Goal: Transaction & Acquisition: Book appointment/travel/reservation

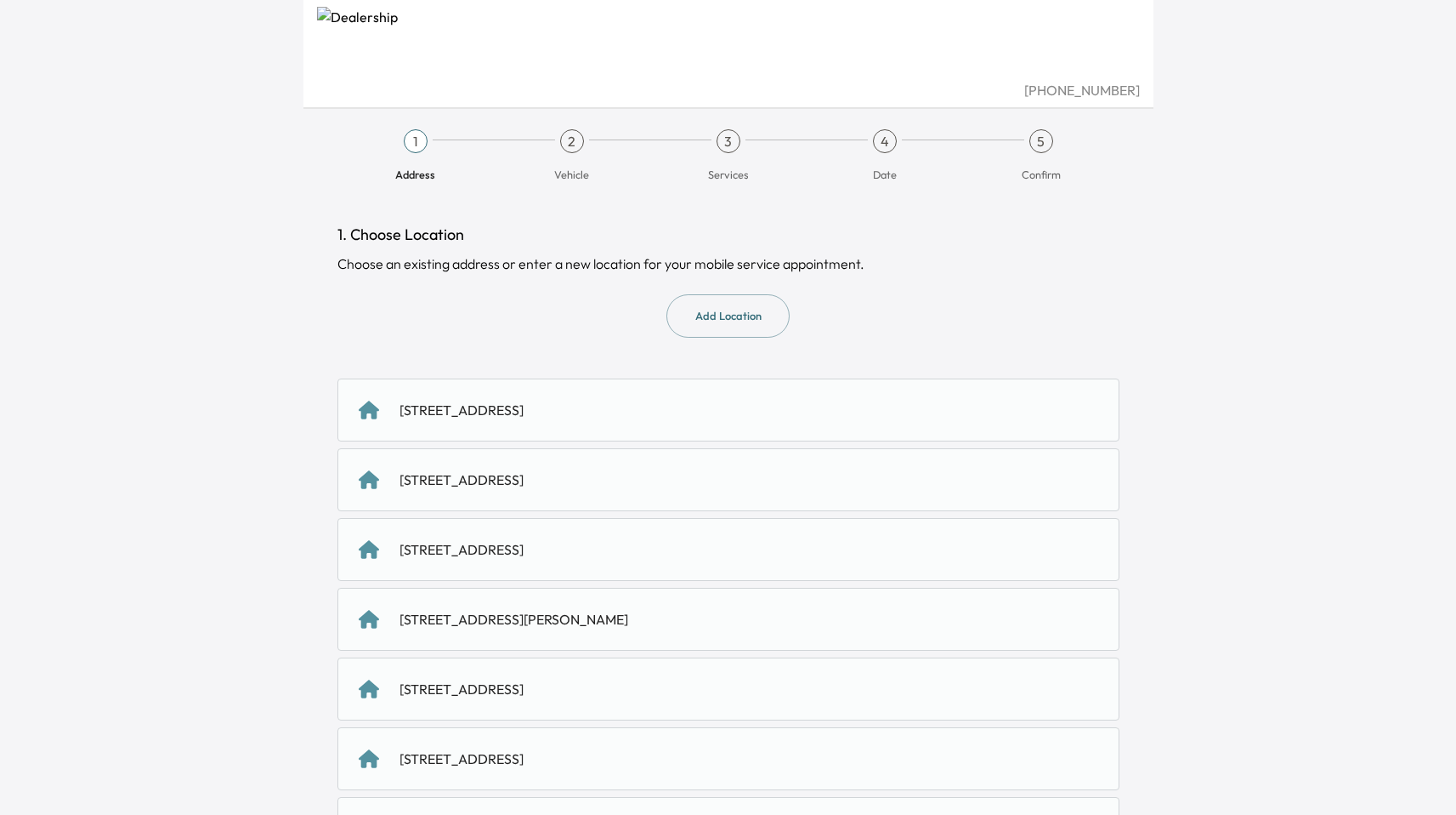
click at [675, 563] on div "[STREET_ADDRESS]" at bounding box center [728, 549] width 782 height 63
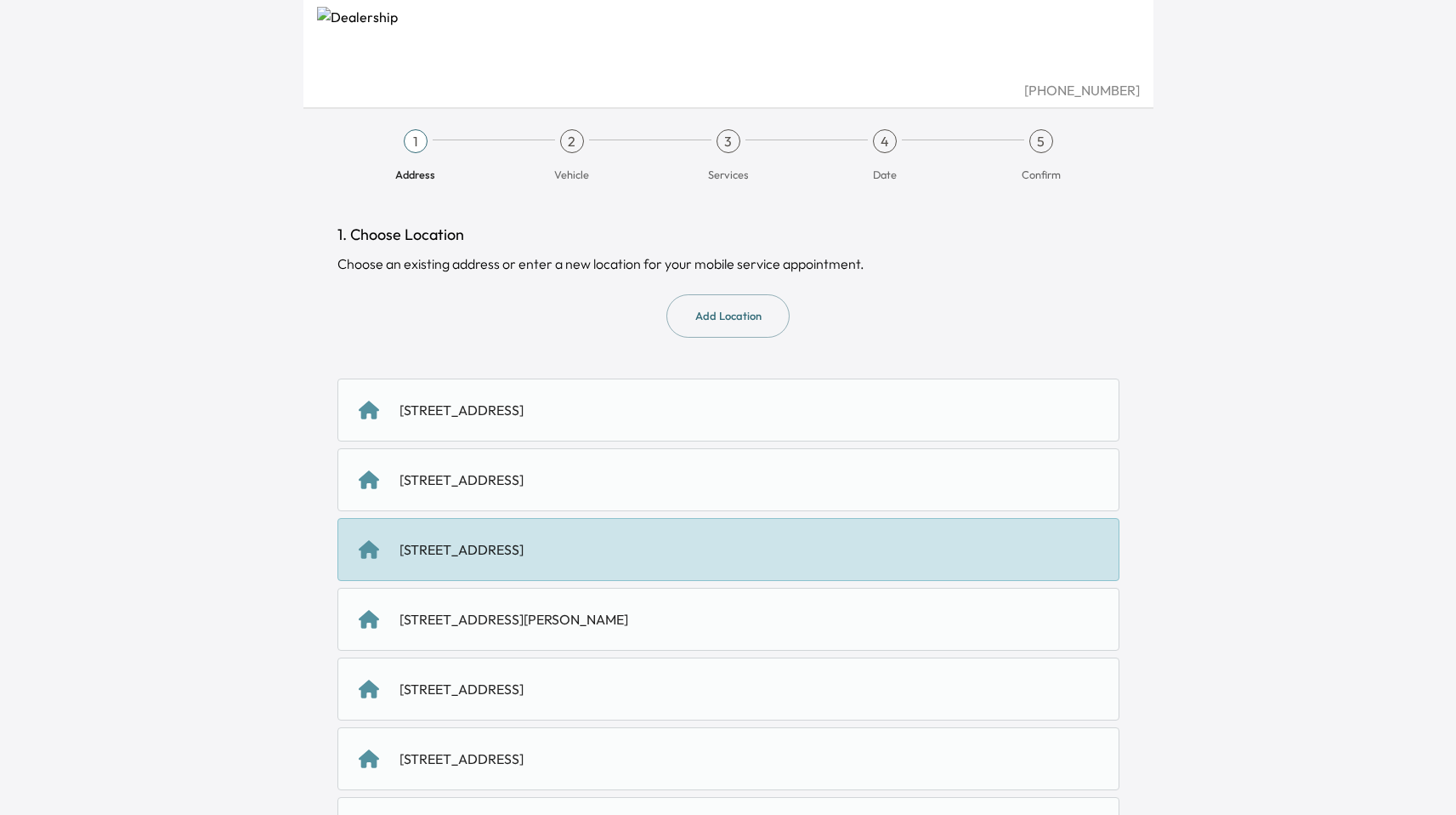
click at [729, 327] on button "Add Location" at bounding box center [728, 316] width 123 height 43
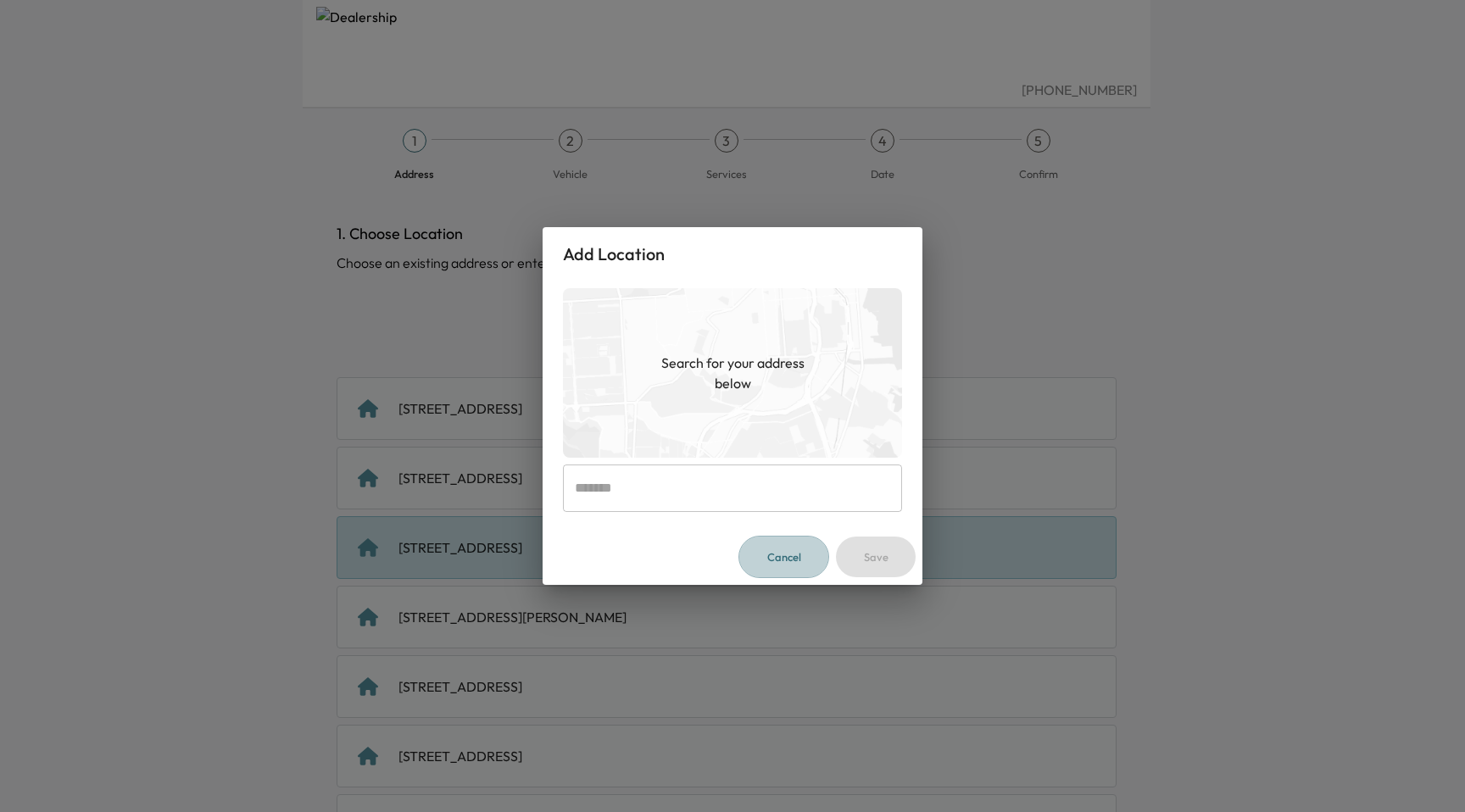
click at [780, 573] on button "Cancel" at bounding box center [783, 557] width 91 height 43
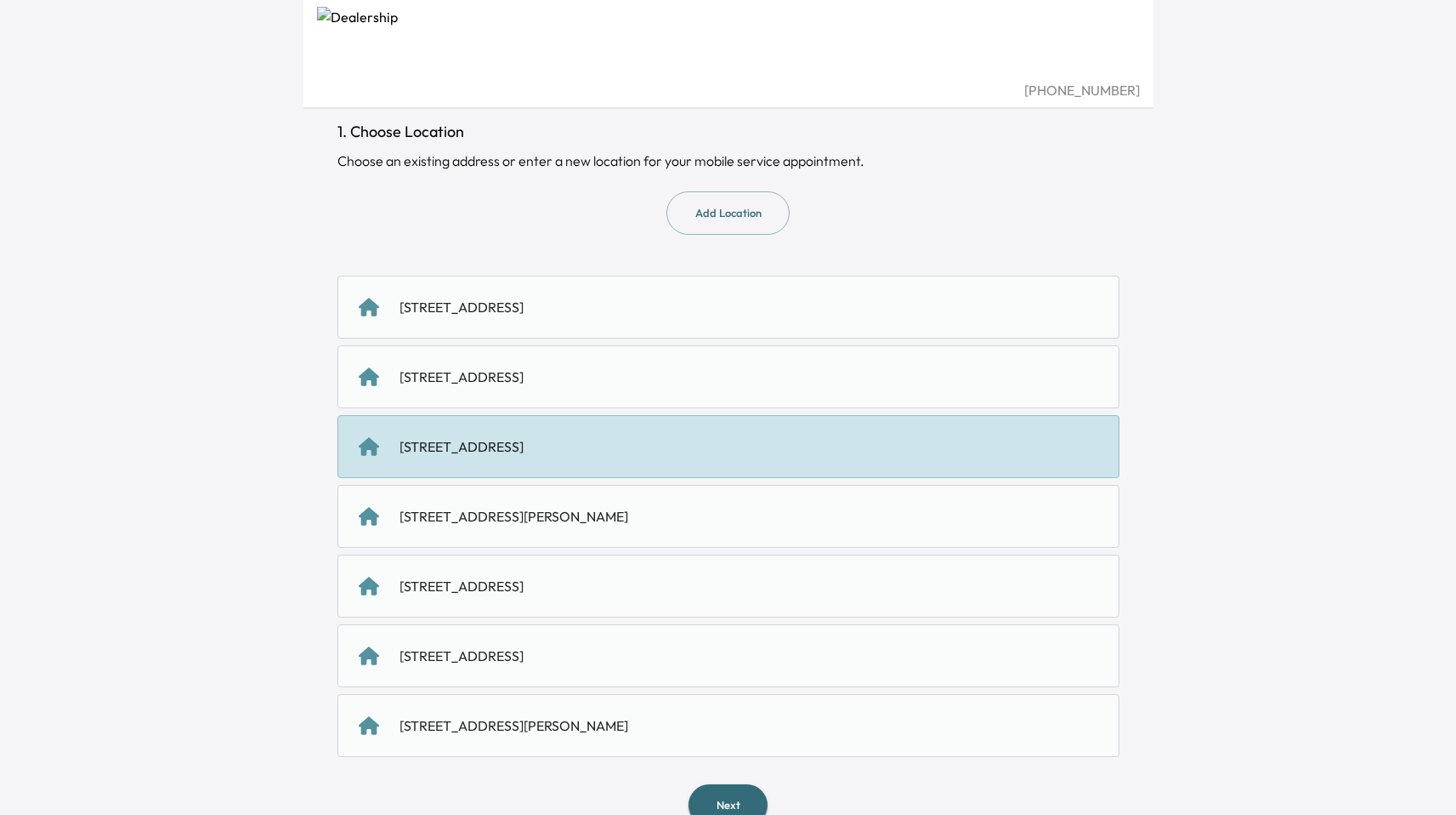
scroll to position [141, 0]
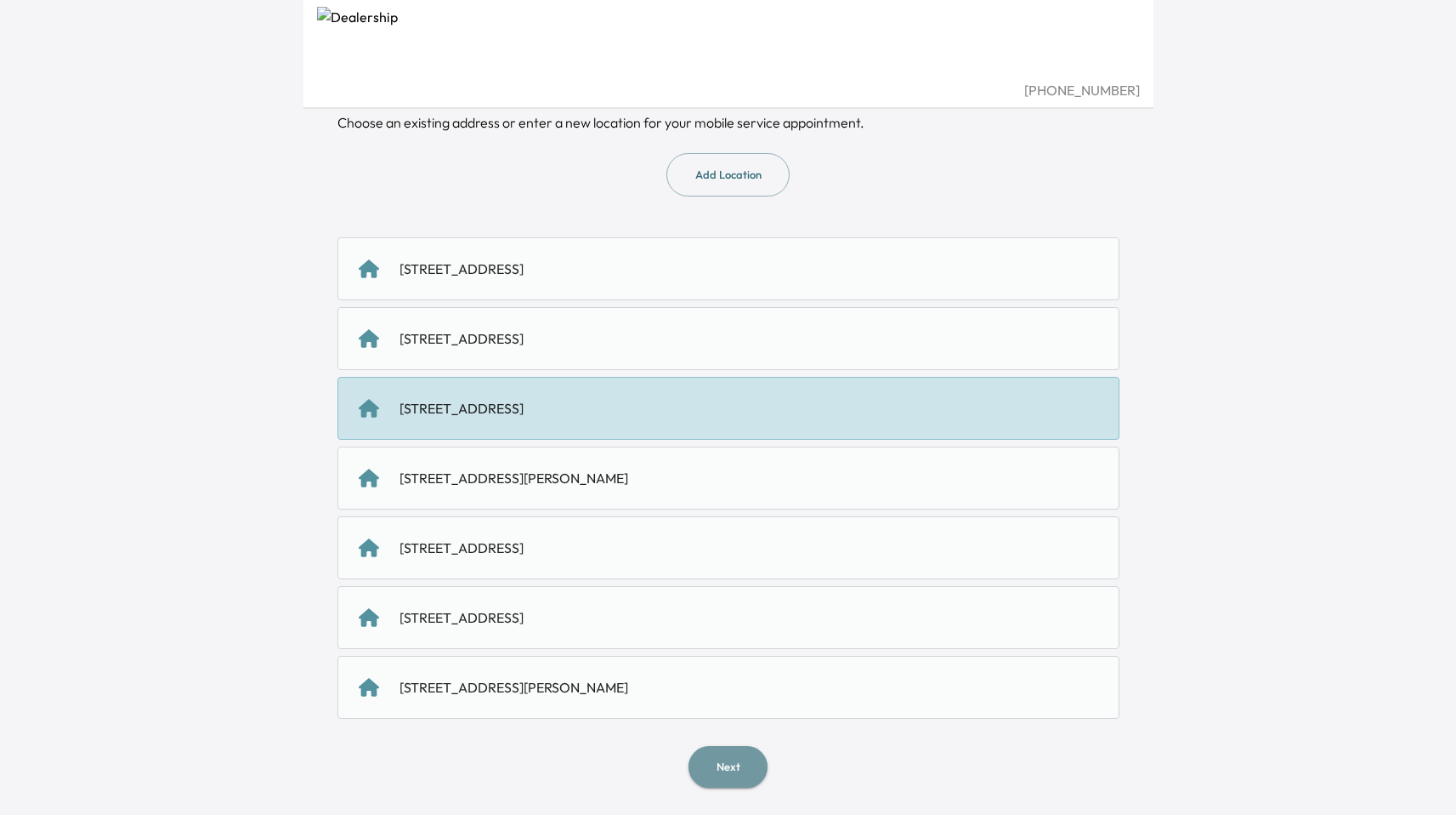
click at [721, 754] on button "Next" at bounding box center [728, 767] width 79 height 41
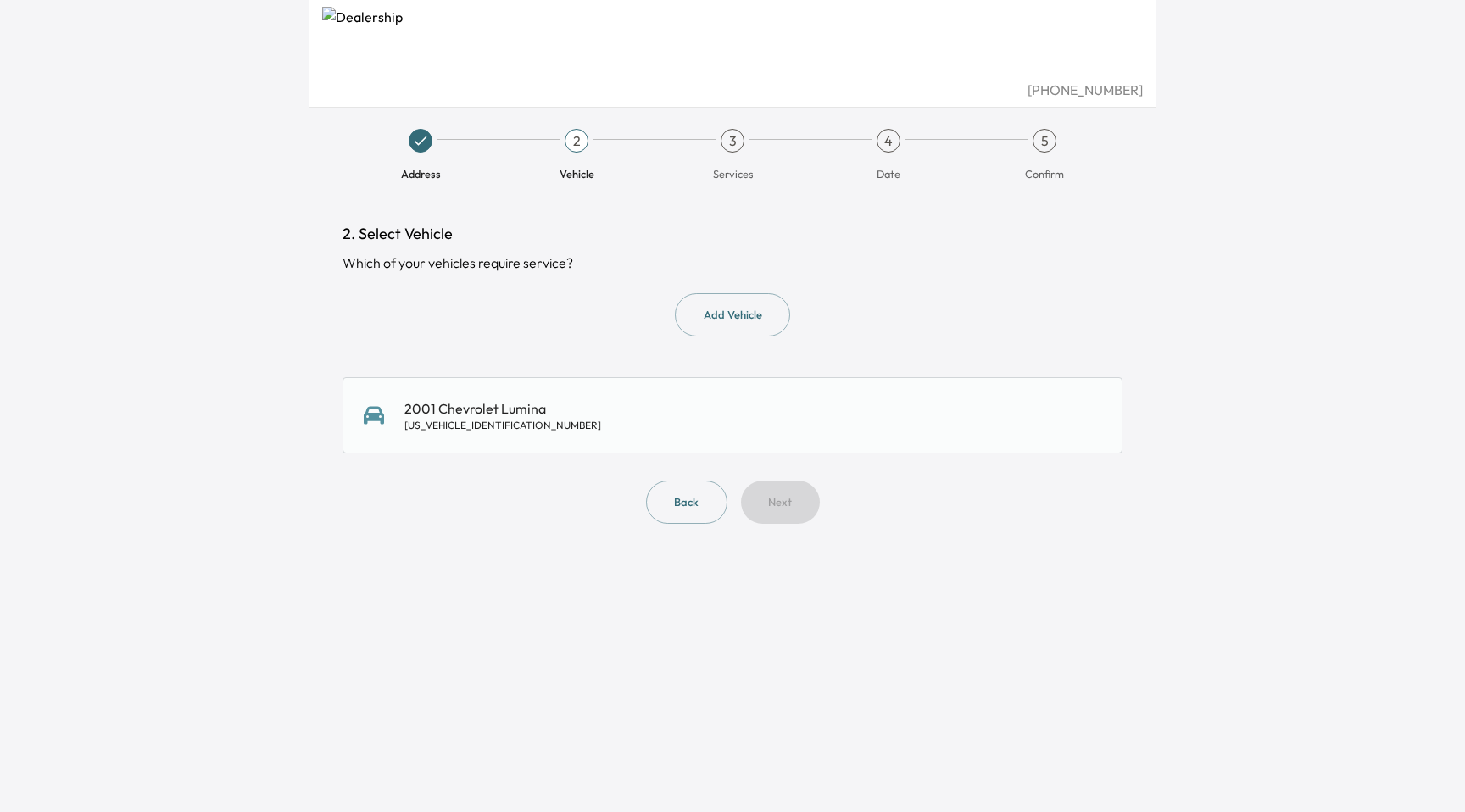
click at [640, 429] on div "2001 Chevrolet Lumina [US_VEHICLE_IDENTIFICATION_NUMBER]" at bounding box center [732, 415] width 737 height 34
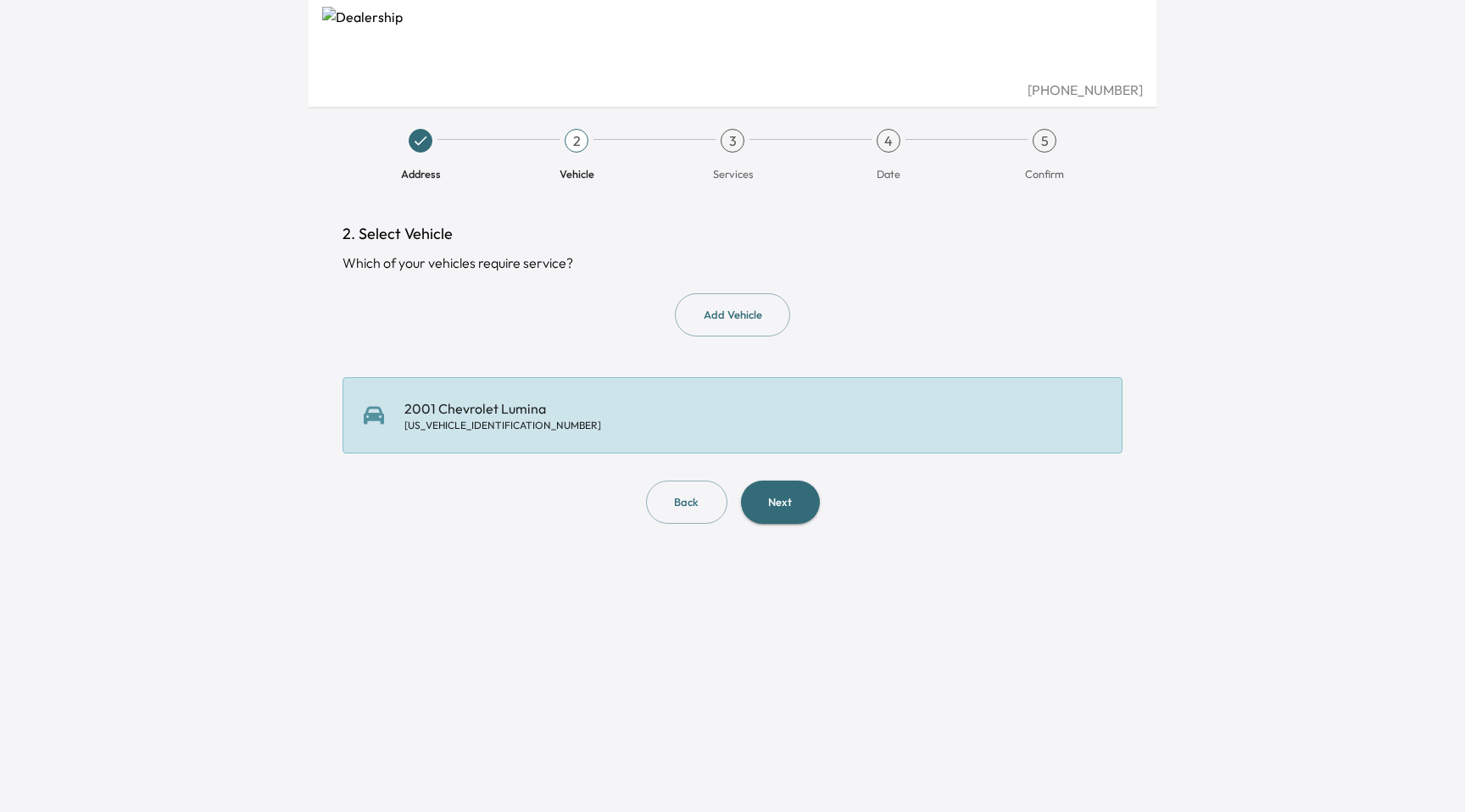
click at [764, 495] on button "Next" at bounding box center [780, 502] width 79 height 43
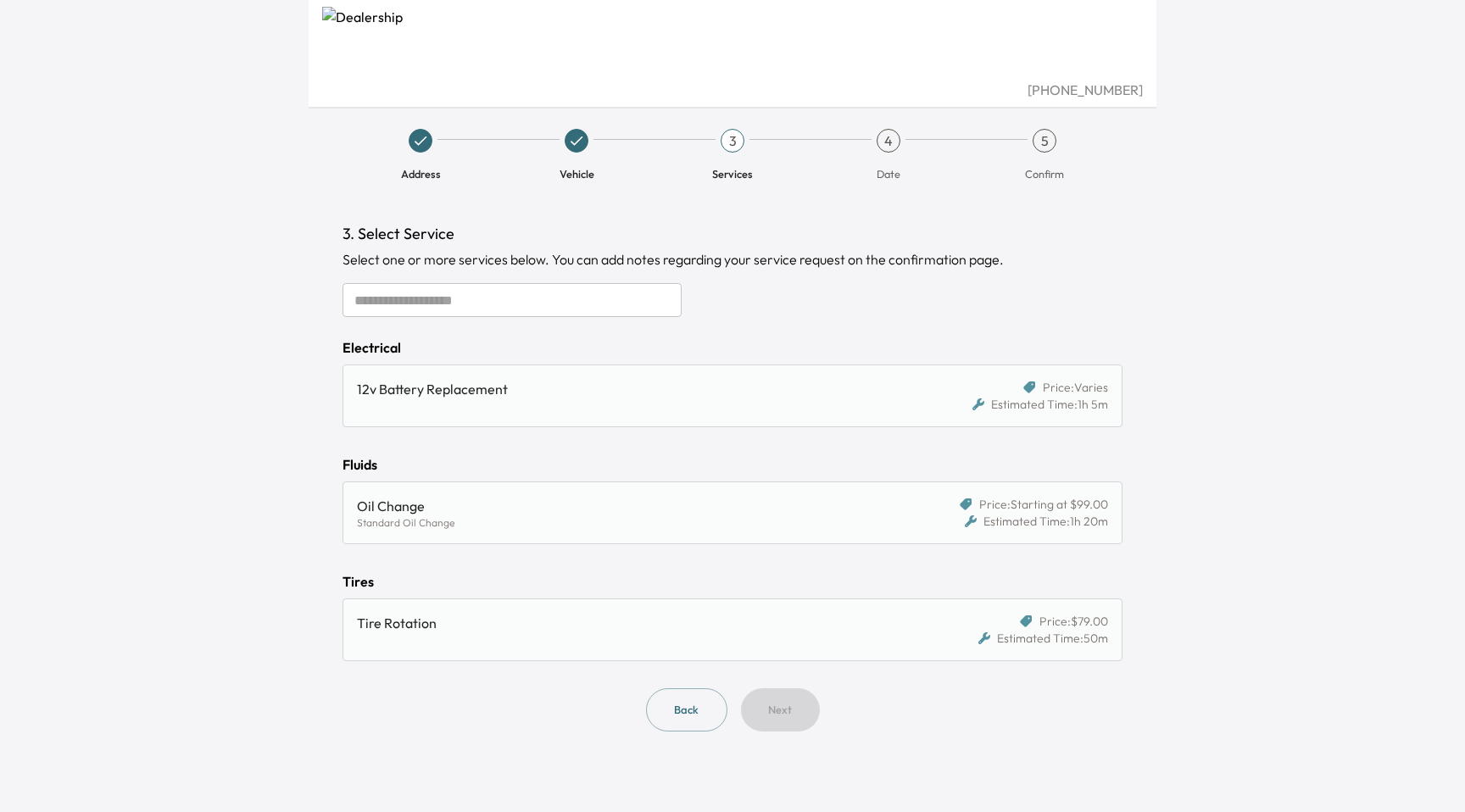
click at [843, 401] on div "12v Battery Replacement" at bounding box center [639, 395] width 563 height 34
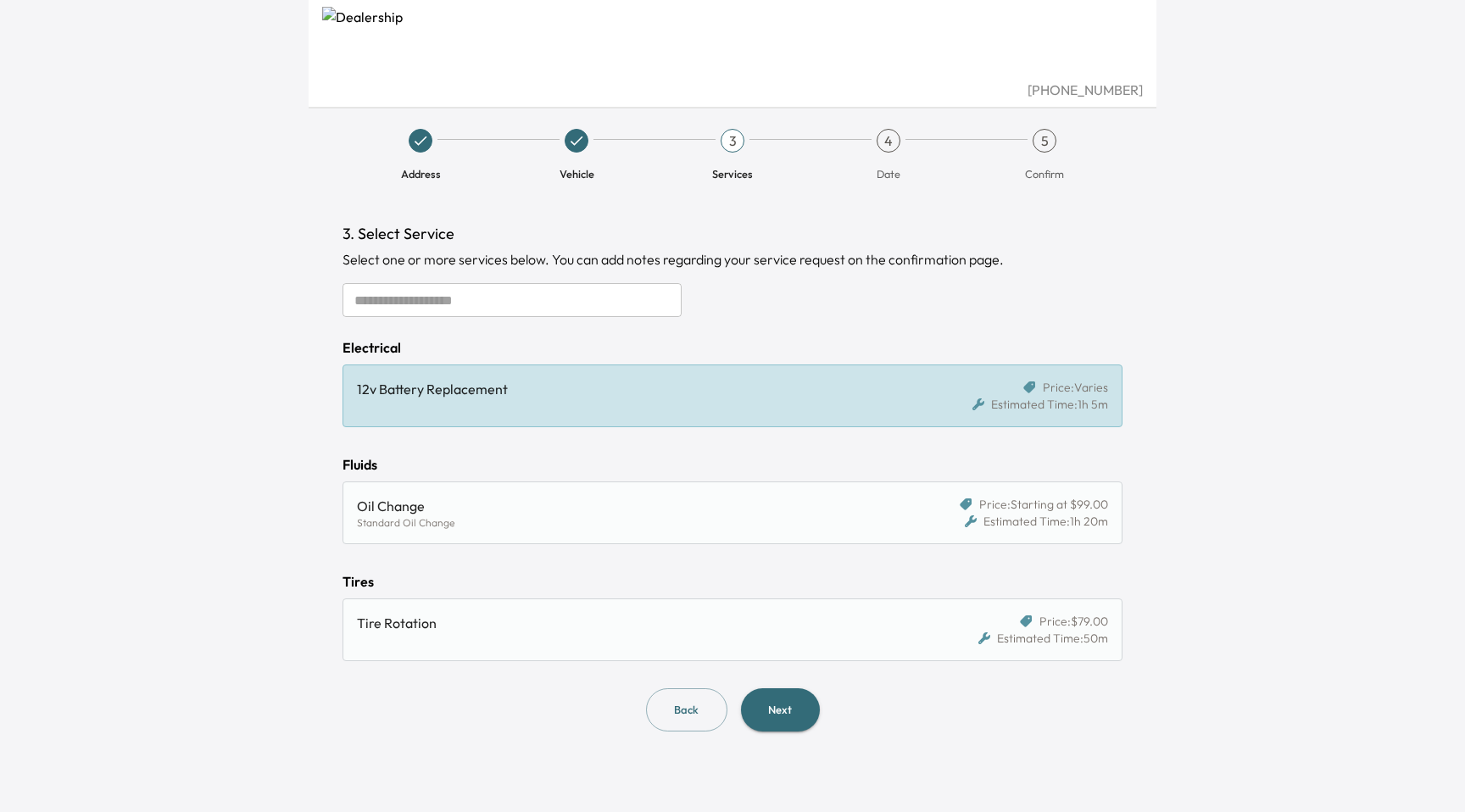
click at [767, 713] on button "Next" at bounding box center [780, 710] width 79 height 43
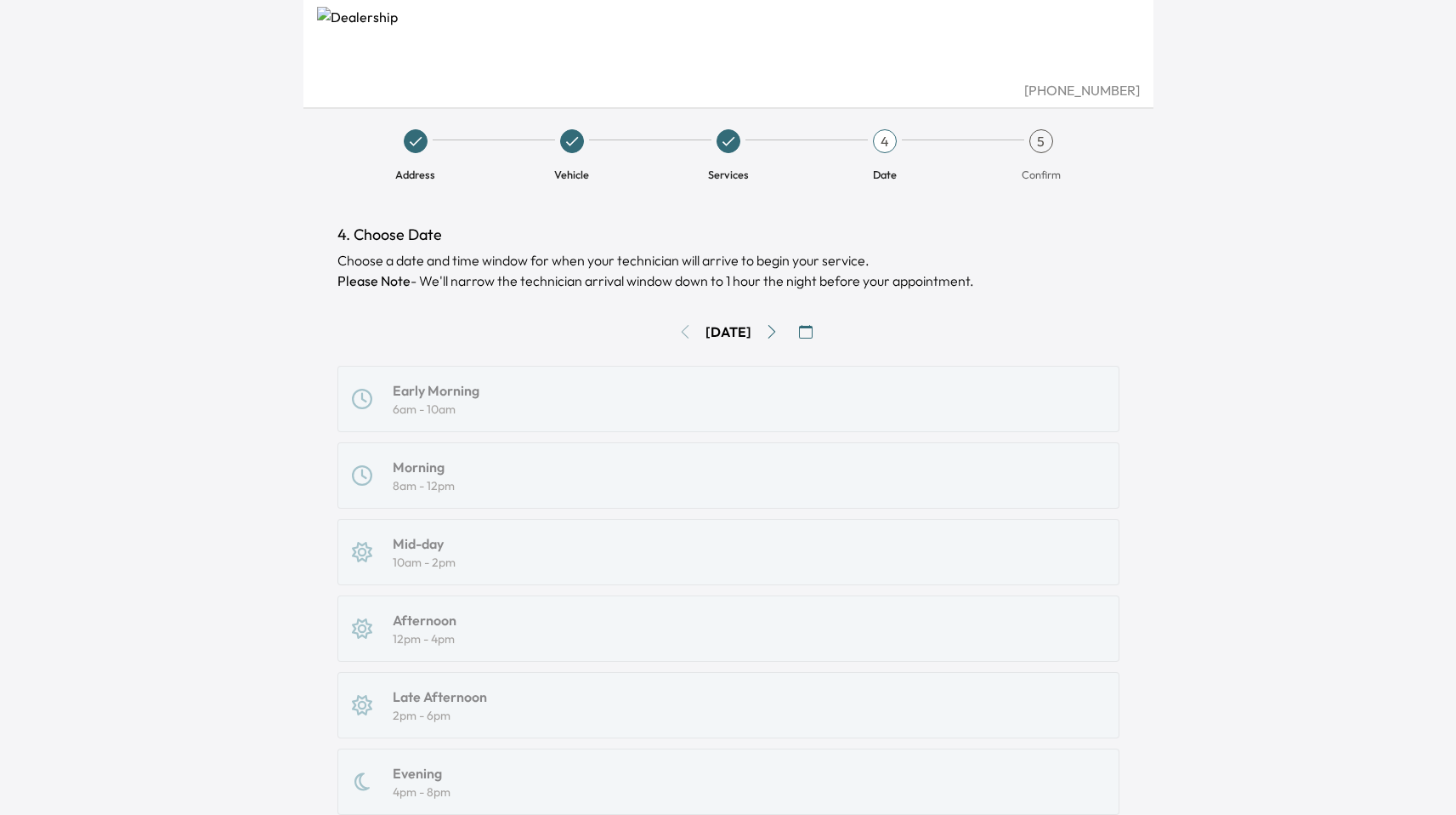
click at [1096, 90] on div "[PHONE_NUMBER]" at bounding box center [729, 90] width 823 height 21
